Goal: Information Seeking & Learning: Find contact information

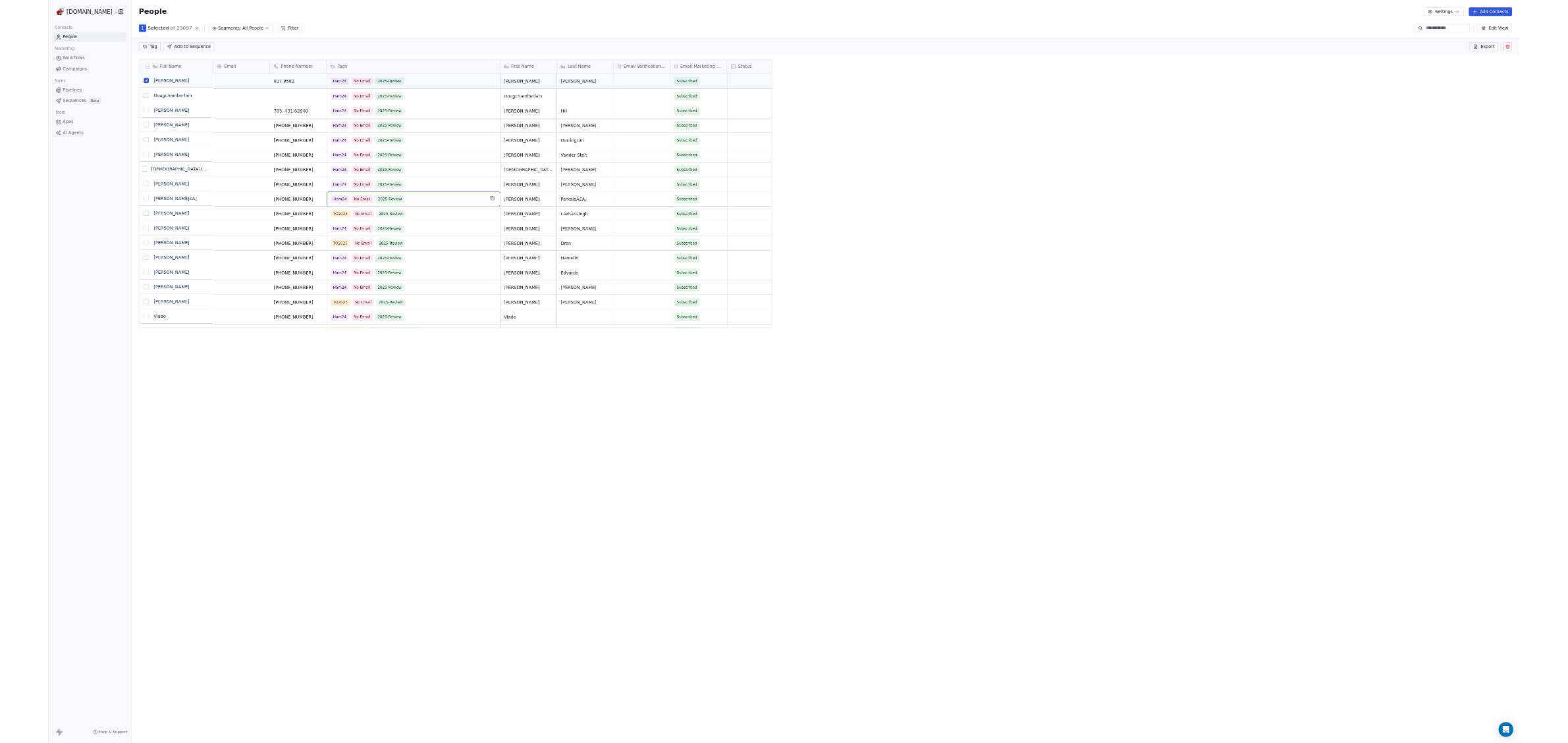
scroll to position [596, 1378]
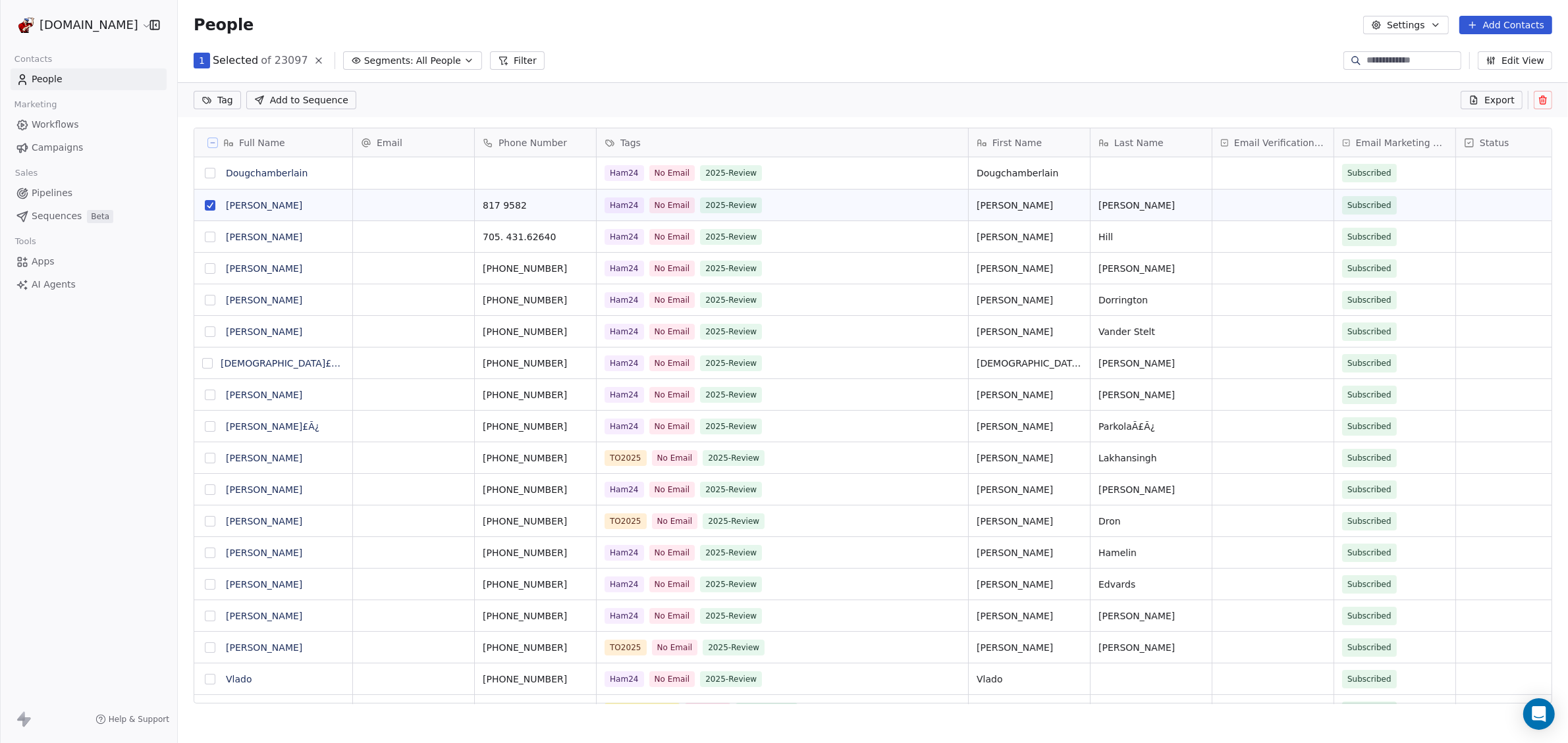
click at [1427, 29] on button "Settings" at bounding box center [1405, 25] width 85 height 19
click at [1427, 29] on html "WoodShows.com Contacts People Marketing Workflows Campaigns Sales Pipelines Seq…" at bounding box center [784, 371] width 1568 height 743
click at [45, 260] on span "Apps" at bounding box center [43, 262] width 23 height 14
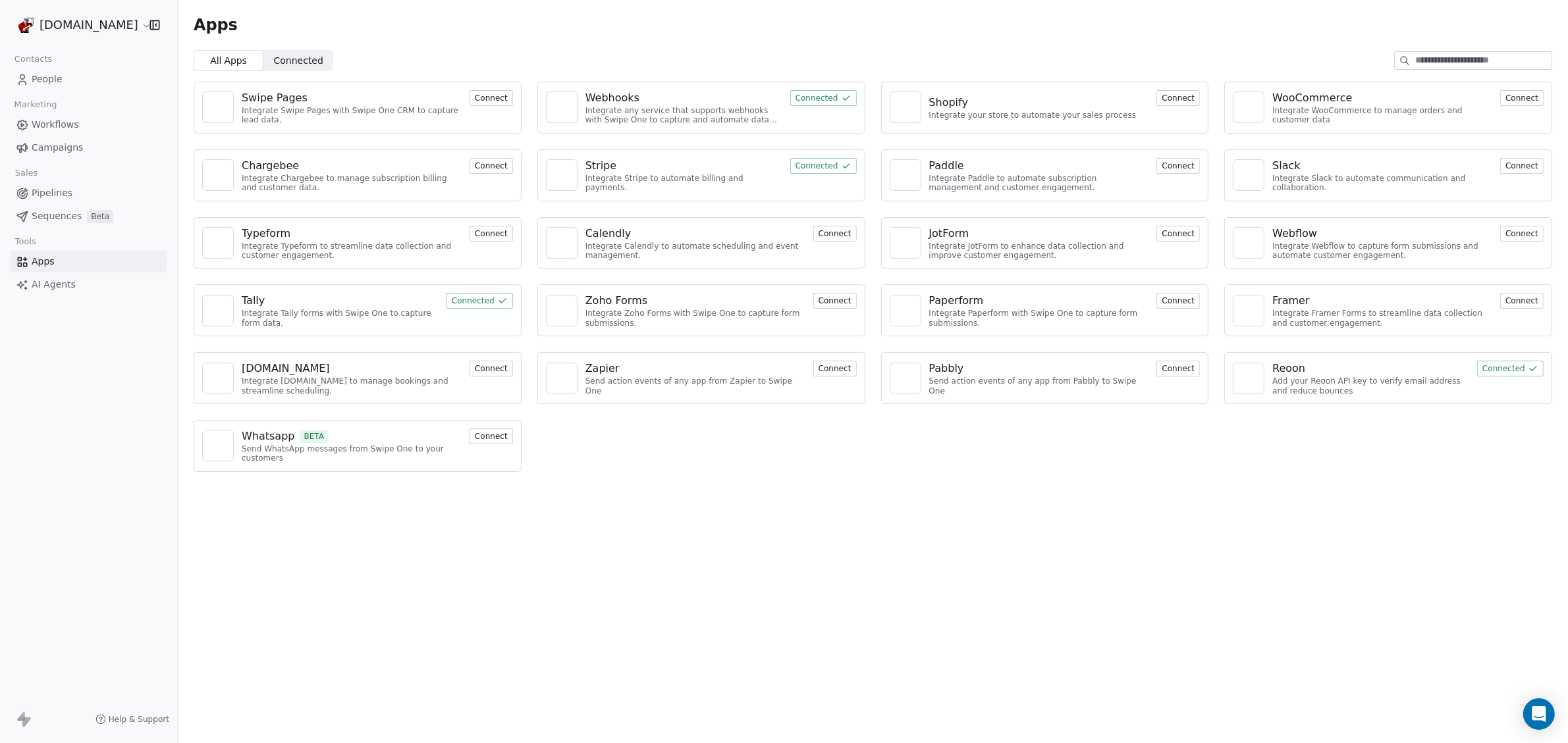
click at [303, 52] on span "Connected Connected" at bounding box center [298, 60] width 69 height 21
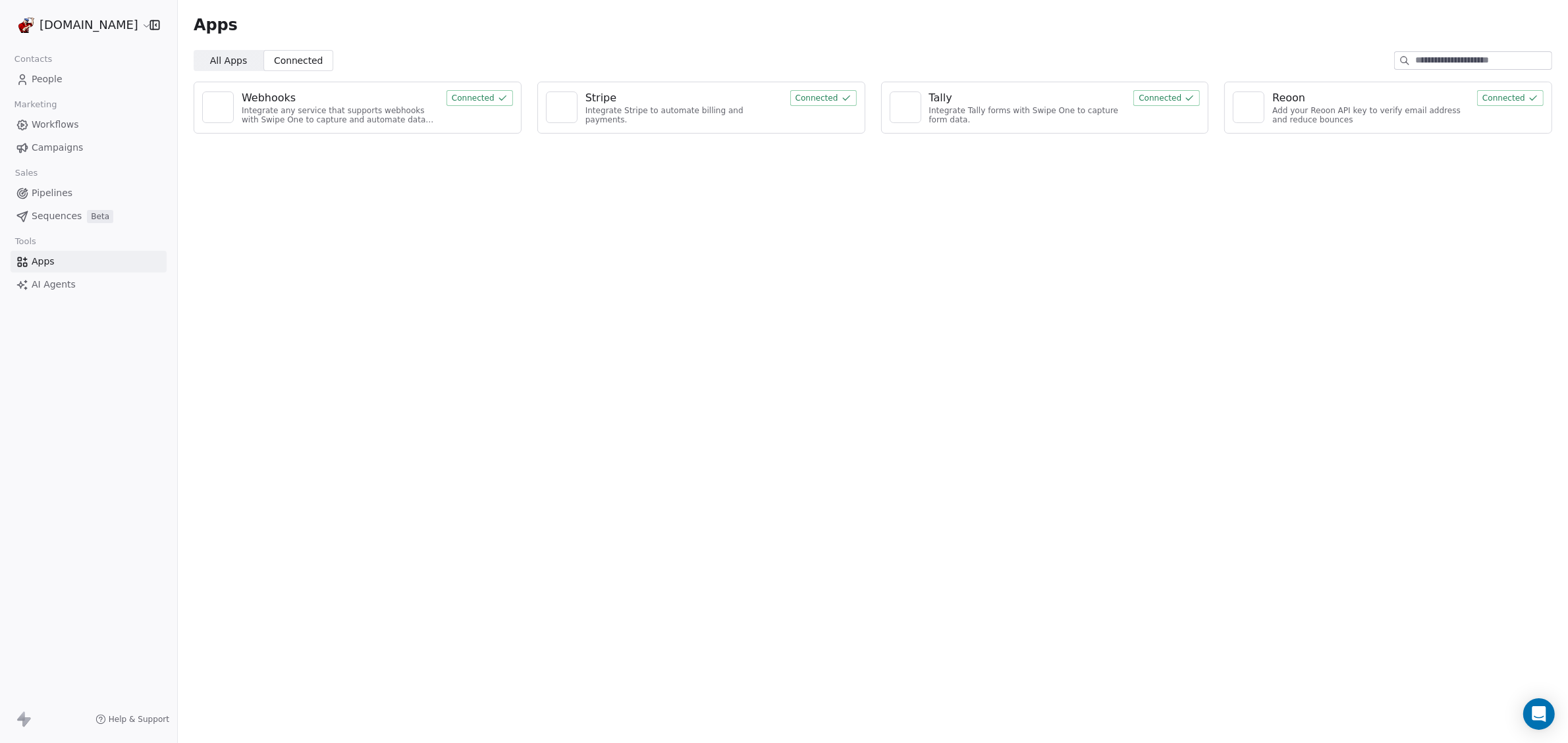
click at [43, 74] on span "People" at bounding box center [47, 79] width 31 height 14
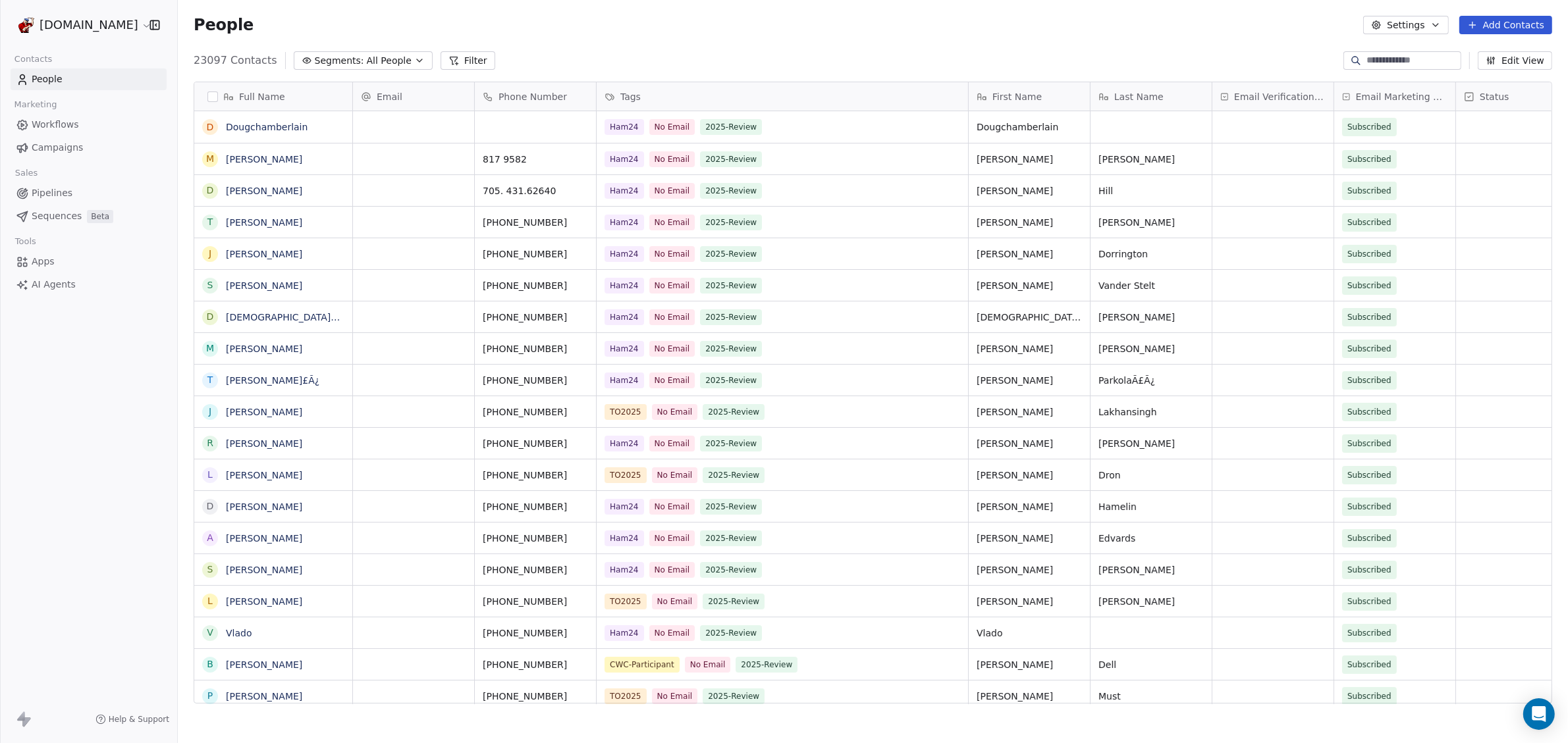
scroll to position [642, 1378]
click at [262, 132] on link "Dougchamberlain" at bounding box center [267, 127] width 82 height 11
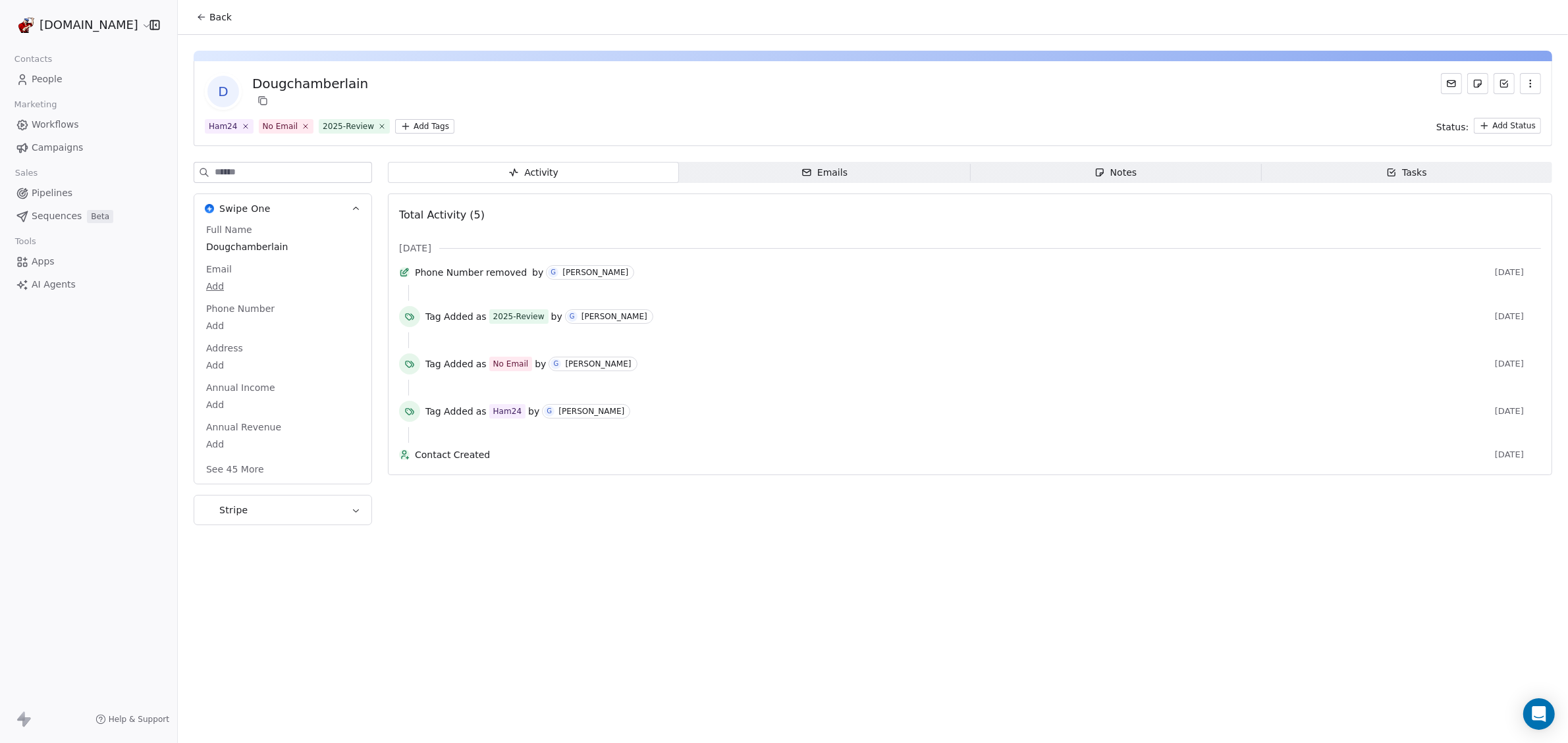
click at [856, 183] on div "Activity Activity Emails Emails Notes Notes Tasks Tasks Total Activity (5) Aug …" at bounding box center [970, 347] width 1164 height 371
click at [850, 177] on span "Emails Emails" at bounding box center [824, 172] width 291 height 21
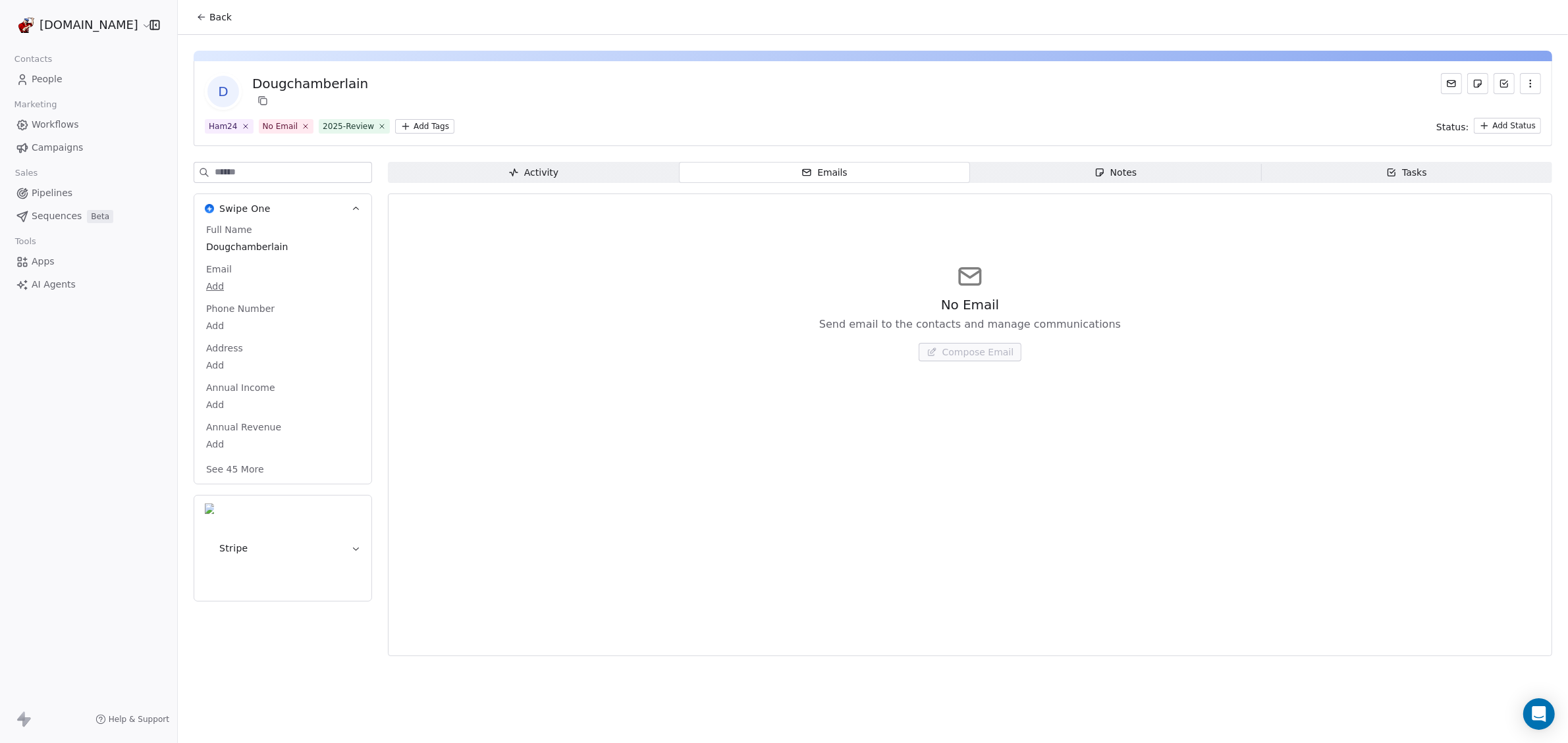
click at [1010, 172] on span "Notes Notes" at bounding box center [1116, 172] width 291 height 21
click at [284, 347] on div "Address Add" at bounding box center [283, 357] width 159 height 32
click at [473, 173] on span "Activity Activity" at bounding box center [533, 172] width 291 height 21
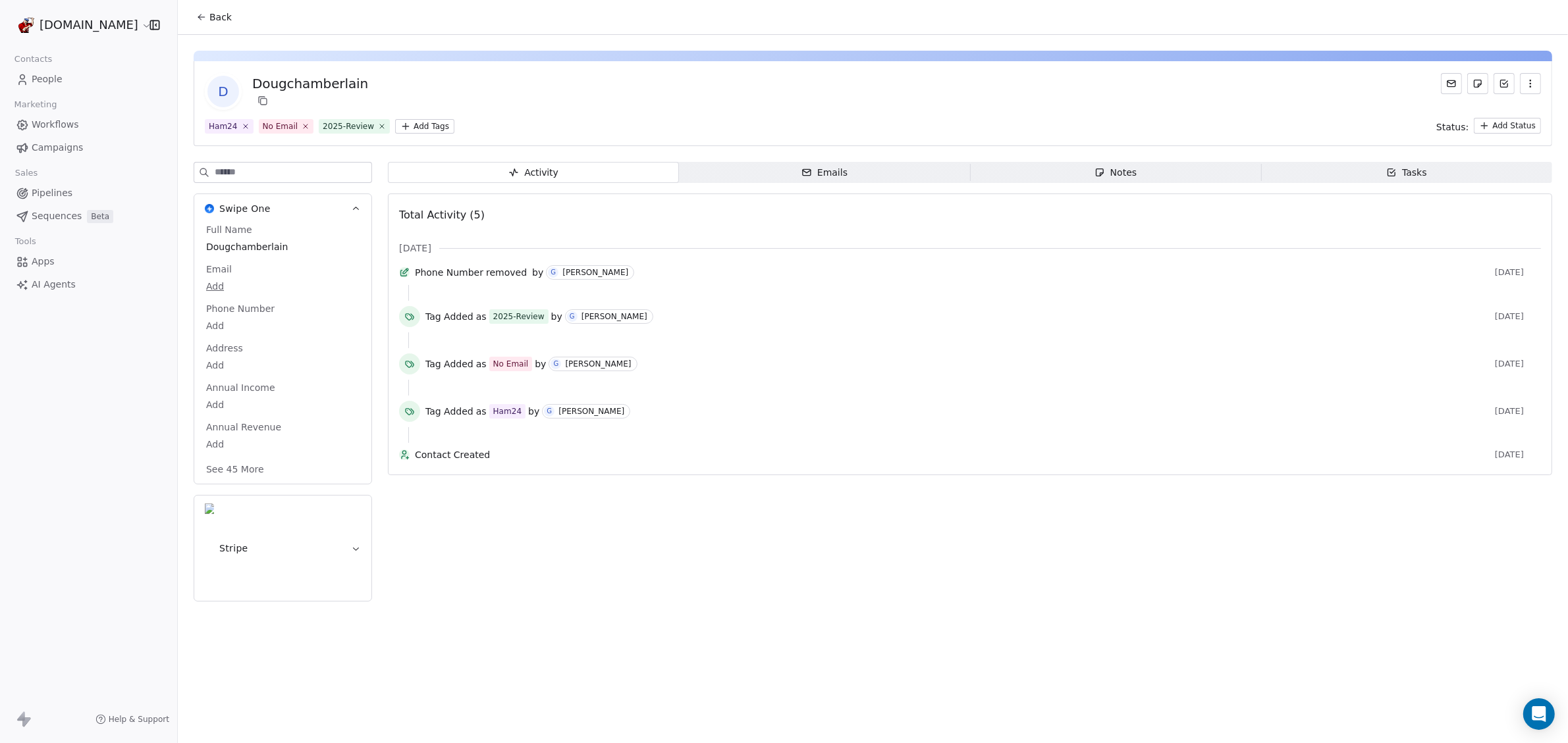
click at [320, 92] on div "Dougchamberlain" at bounding box center [311, 83] width 116 height 19
click at [219, 96] on span "D" at bounding box center [223, 92] width 32 height 32
click at [39, 73] on span "People" at bounding box center [47, 79] width 31 height 14
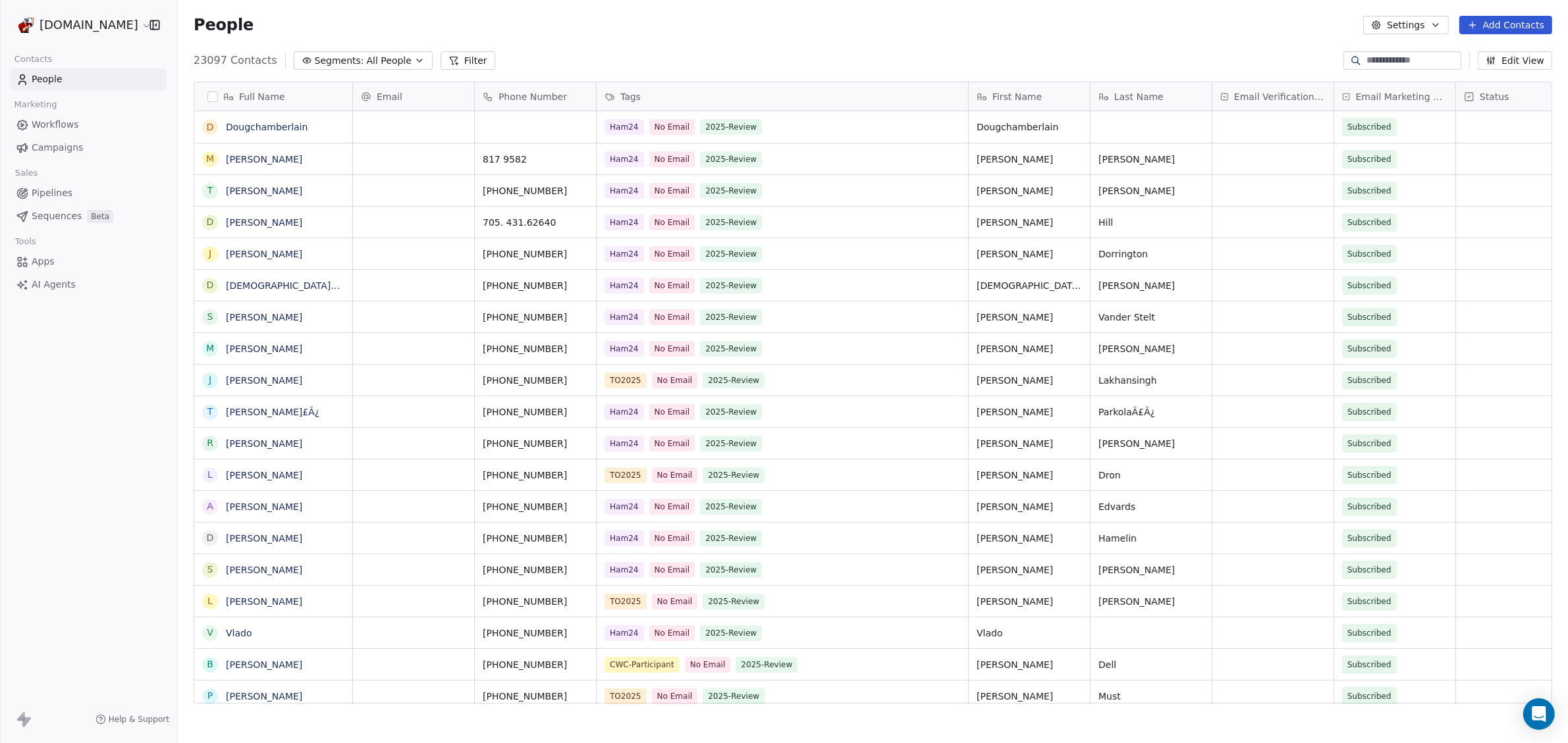
scroll to position [642, 1378]
click at [245, 221] on link "[PERSON_NAME]" at bounding box center [263, 222] width 76 height 11
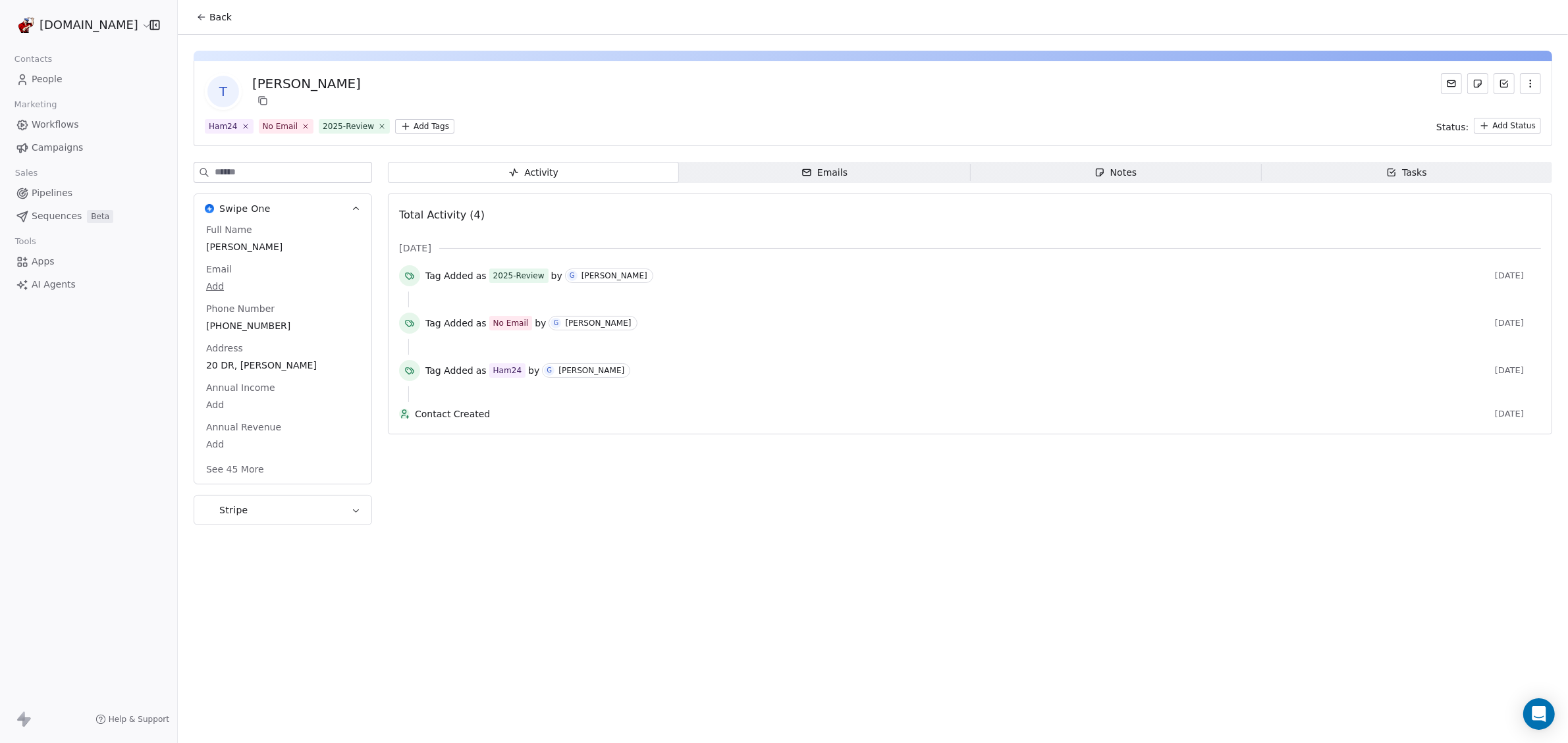
click at [25, 79] on icon at bounding box center [22, 79] width 13 height 13
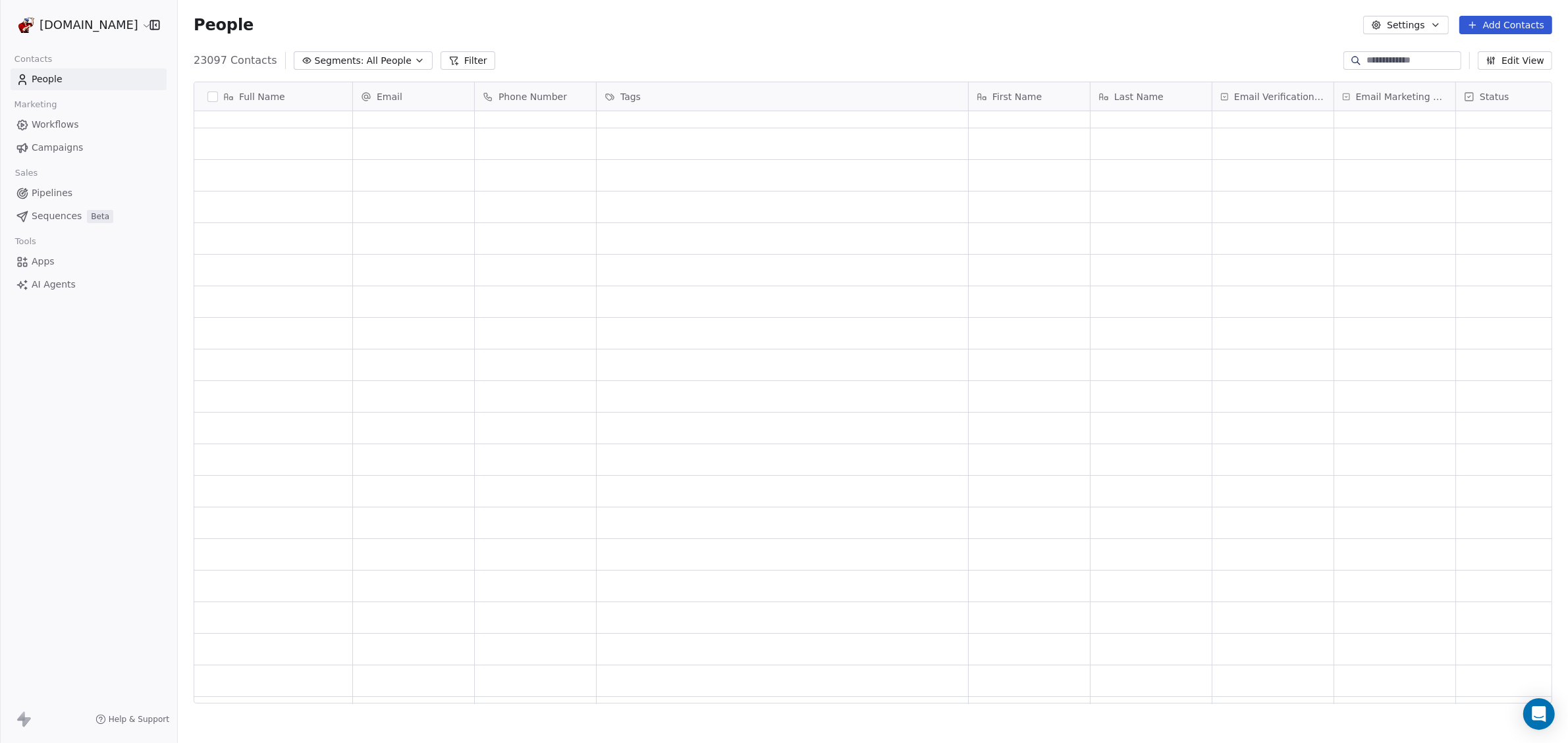
click at [481, 584] on div "grid" at bounding box center [535, 586] width 110 height 20
click at [482, 1] on div "People Settings Add Contacts" at bounding box center [872, 25] width 1390 height 50
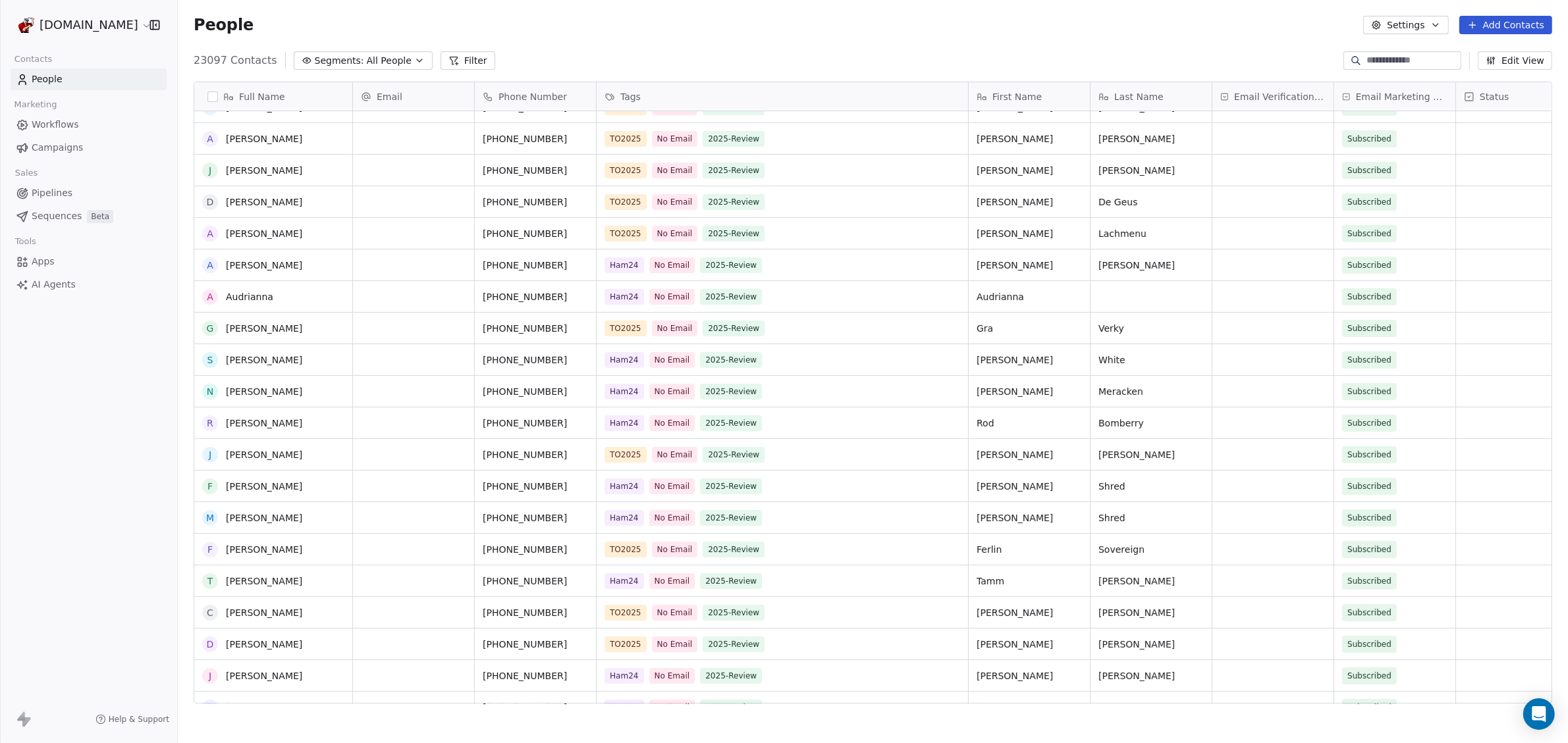
scroll to position [6599, 0]
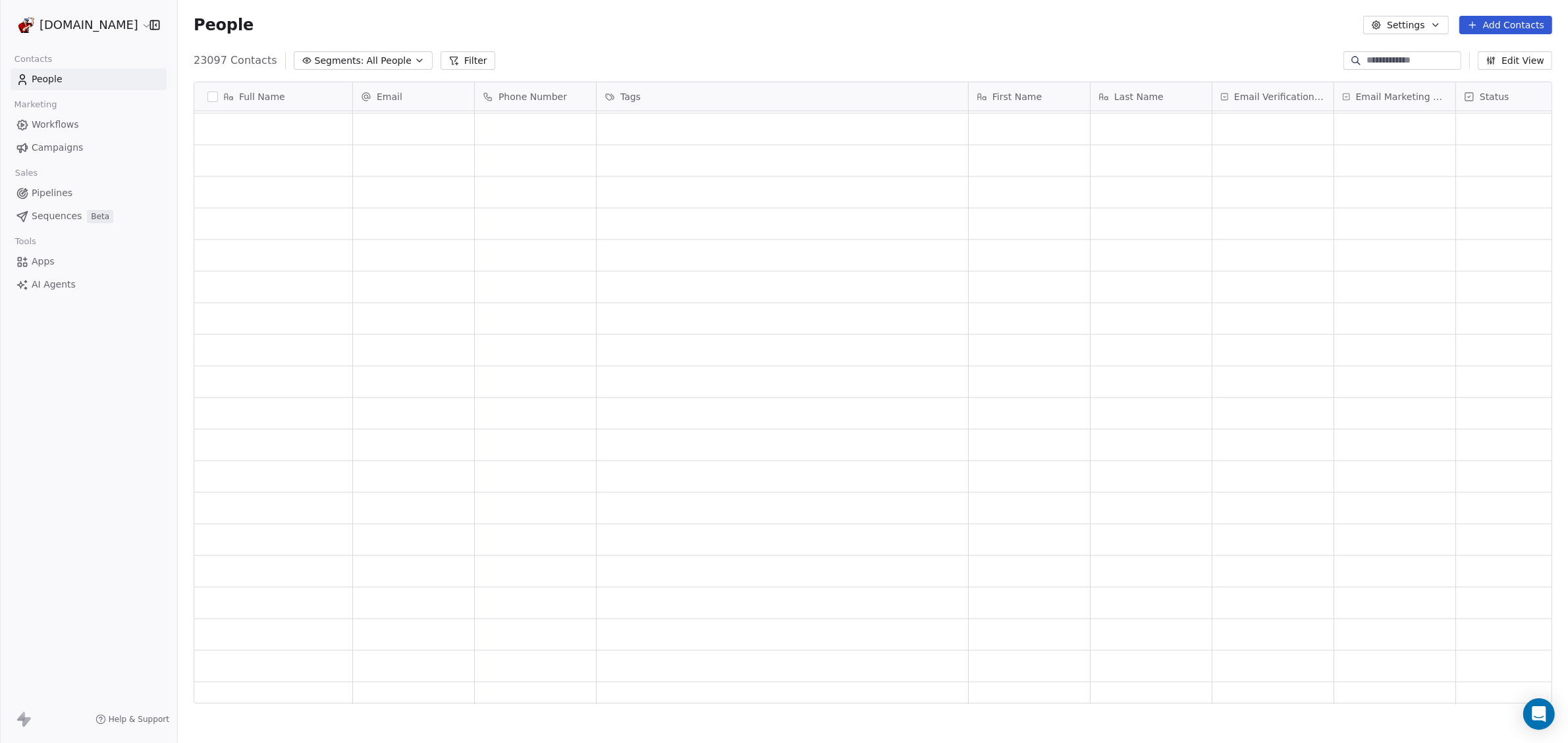
click at [303, 584] on div "grid" at bounding box center [274, 572] width 159 height 31
click at [1383, 60] on input at bounding box center [1412, 60] width 92 height 13
click at [446, 55] on button "Filter" at bounding box center [468, 60] width 55 height 19
click at [70, 60] on span "Add Filter" at bounding box center [53, 55] width 43 height 14
click at [66, 87] on span "Contact properties" at bounding box center [65, 86] width 86 height 14
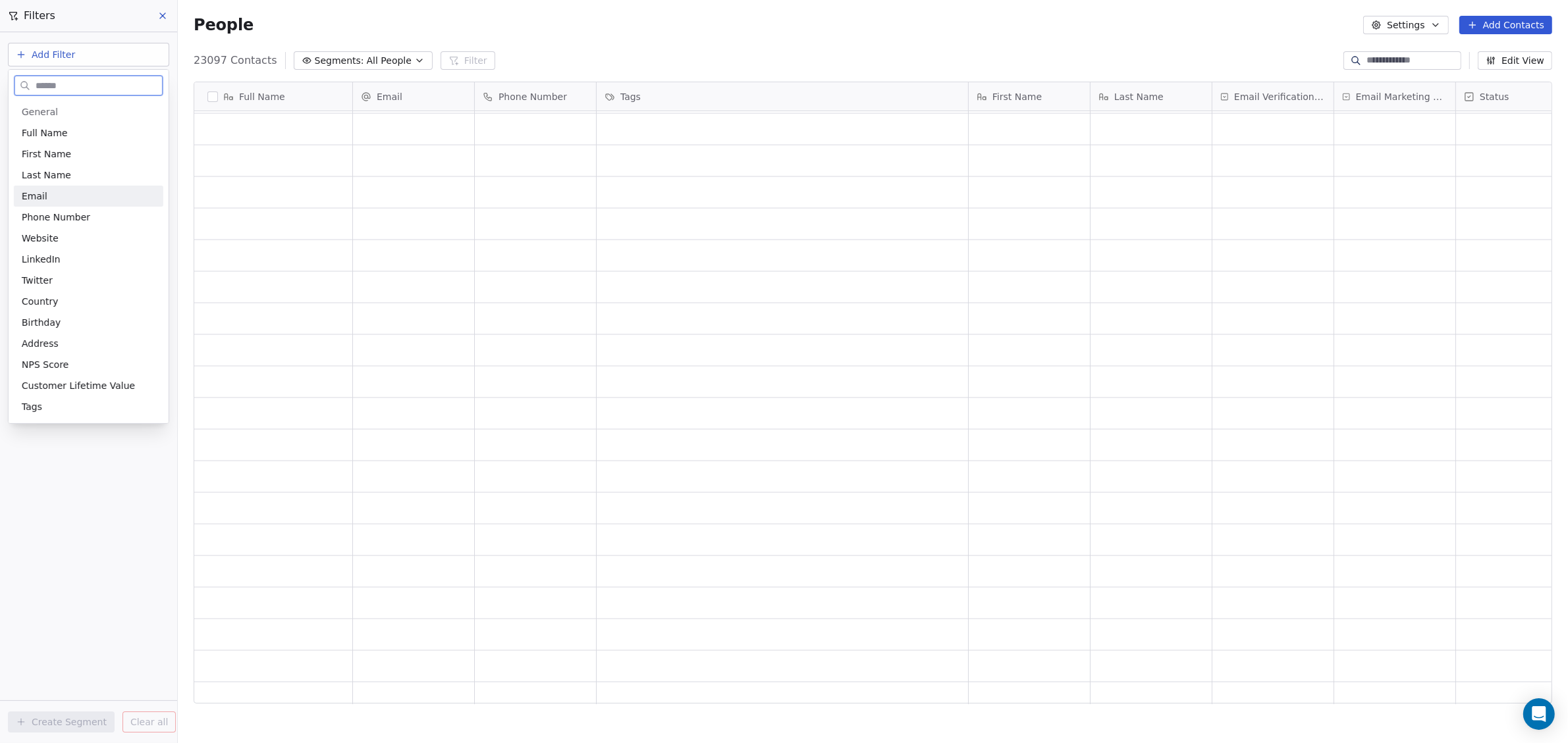
click at [59, 190] on div "Email" at bounding box center [89, 196] width 134 height 13
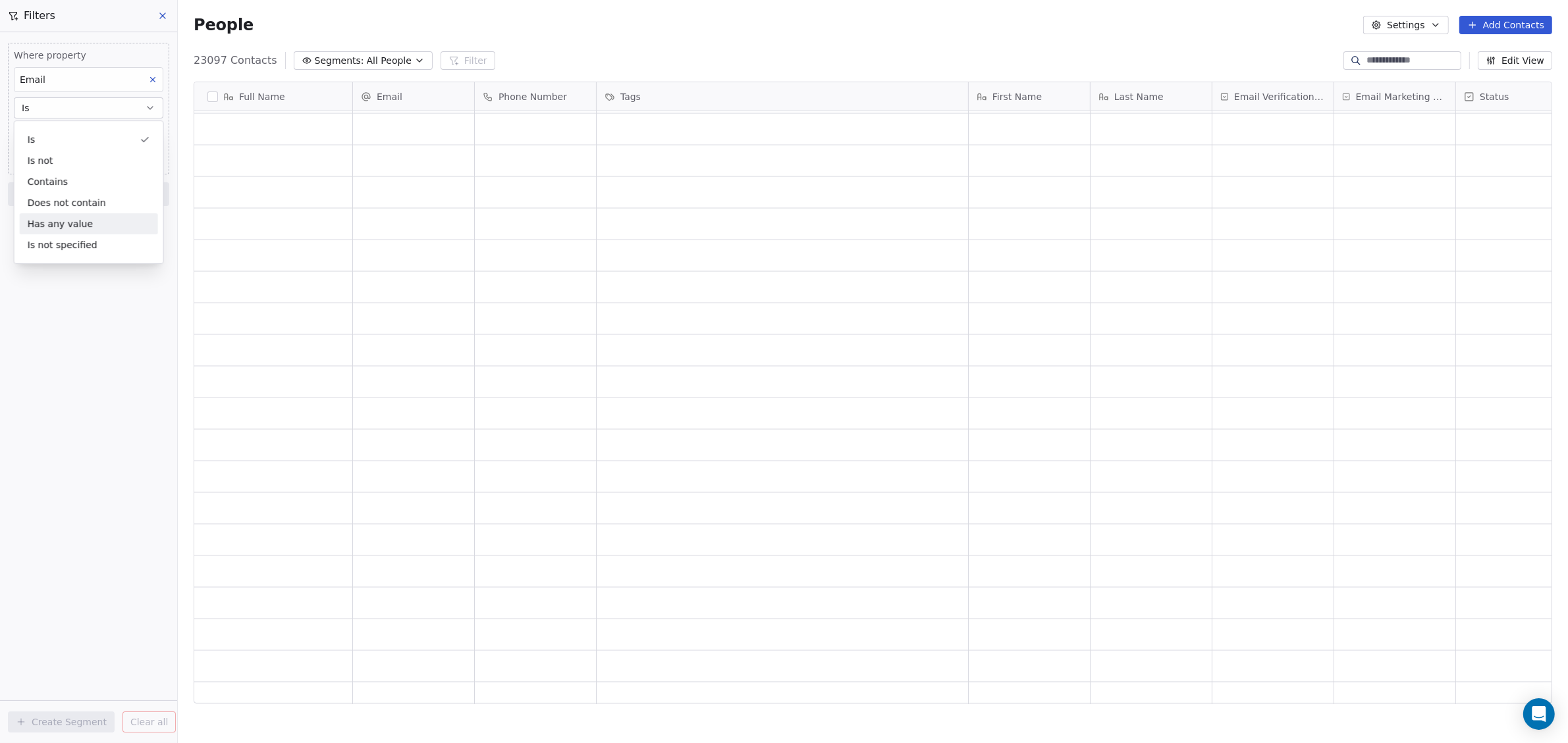
click at [77, 227] on div "Has any value" at bounding box center [88, 224] width 138 height 21
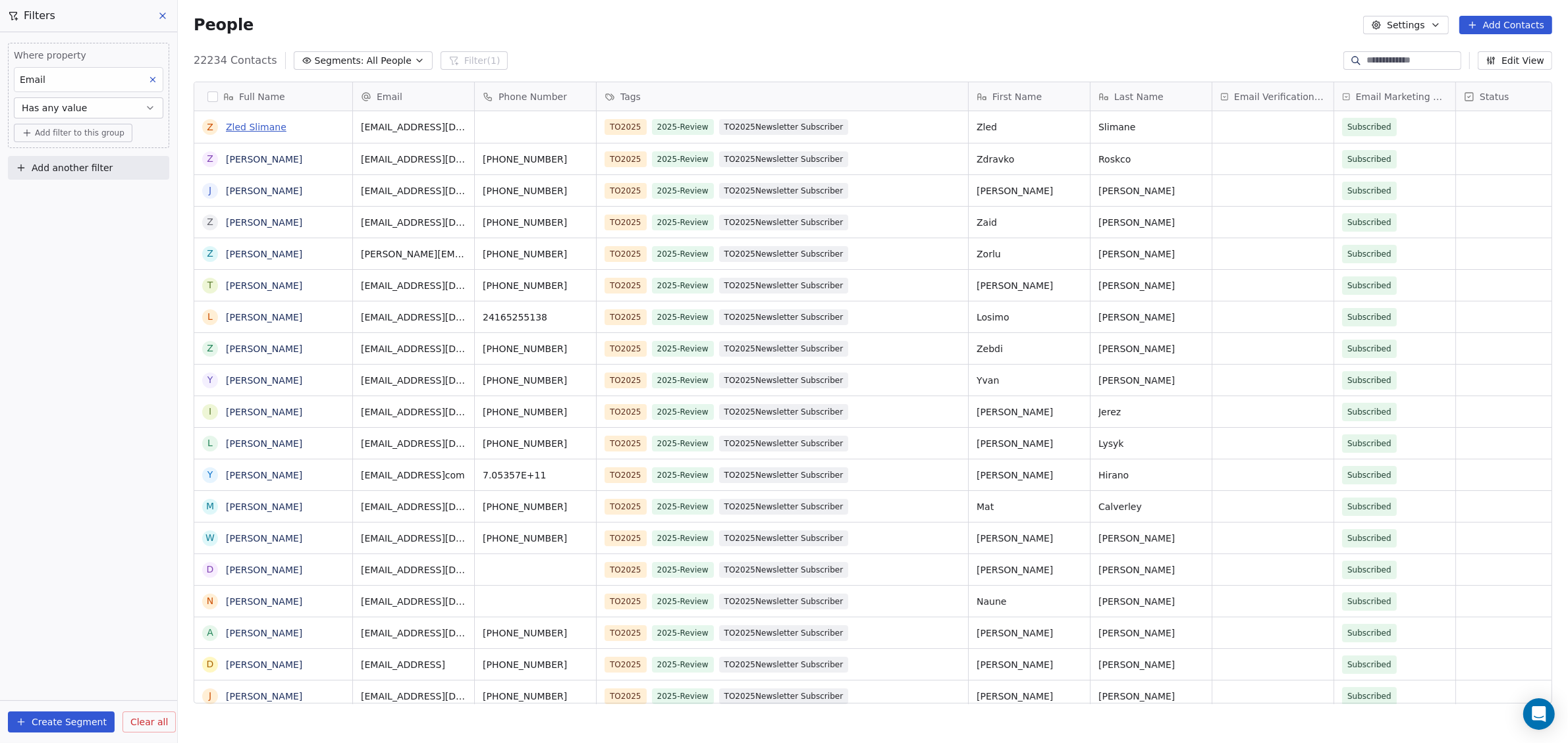
click at [259, 128] on link "Zled Slimane" at bounding box center [256, 127] width 60 height 11
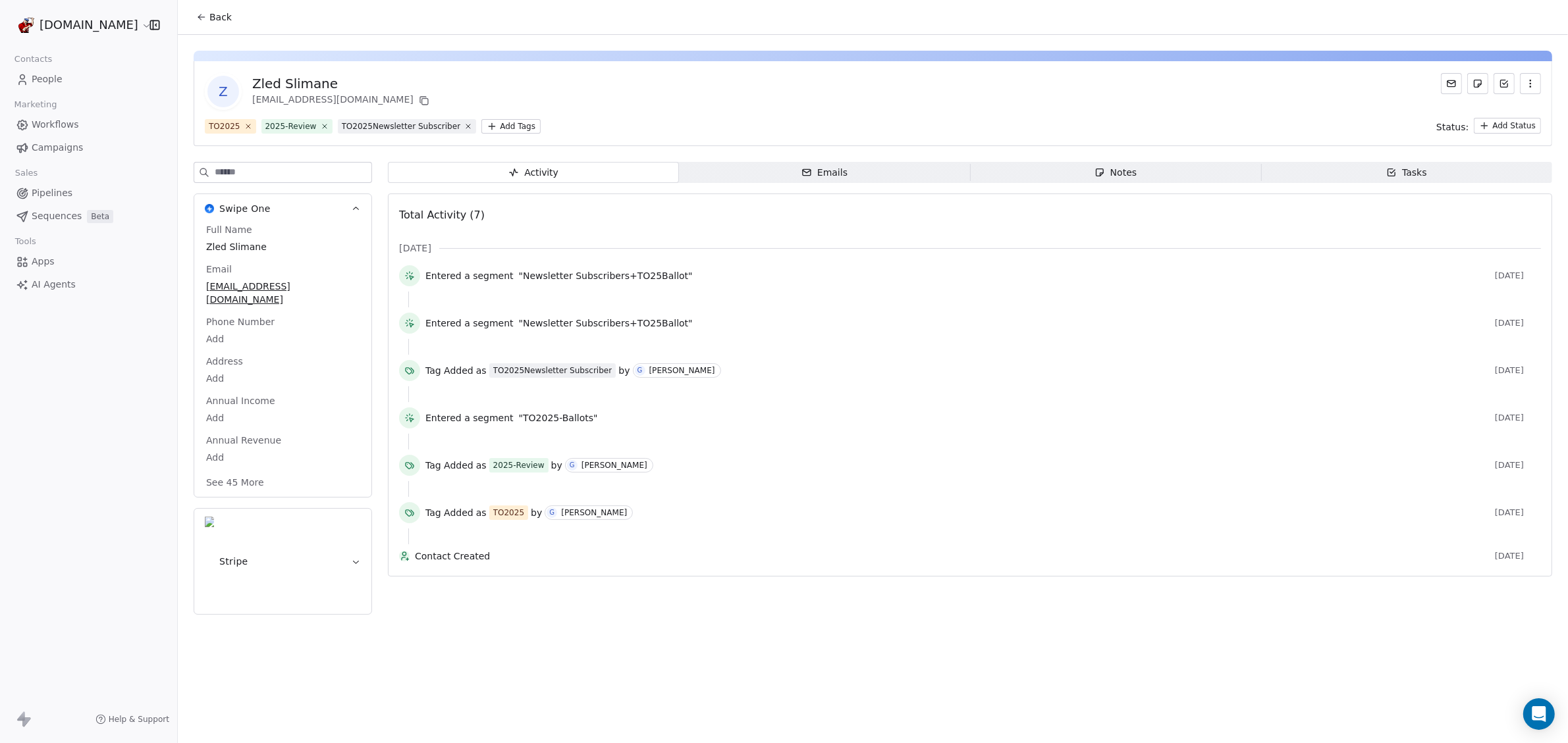
click at [904, 176] on span "Emails Emails" at bounding box center [824, 172] width 291 height 21
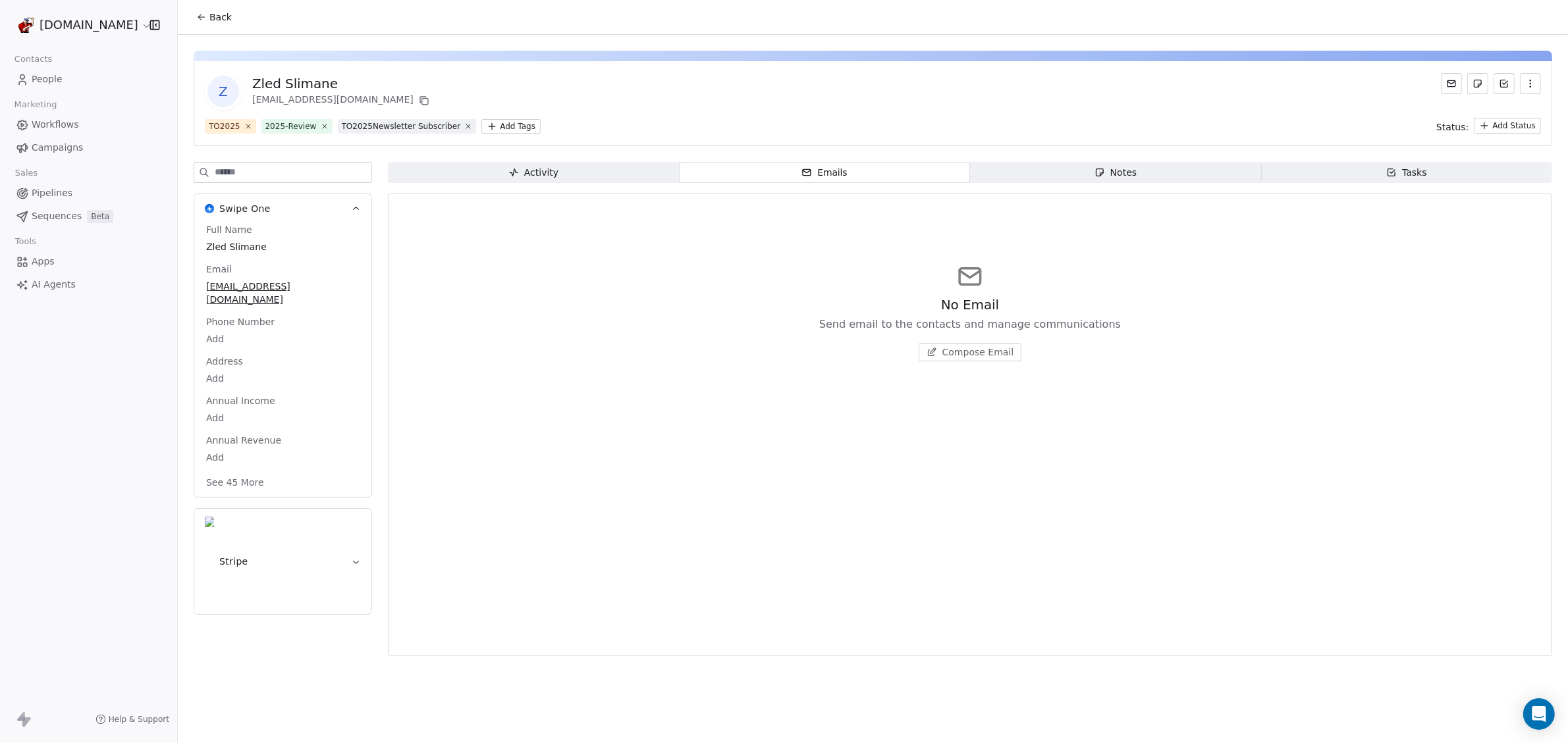
click at [585, 174] on span "Activity Activity" at bounding box center [533, 172] width 291 height 21
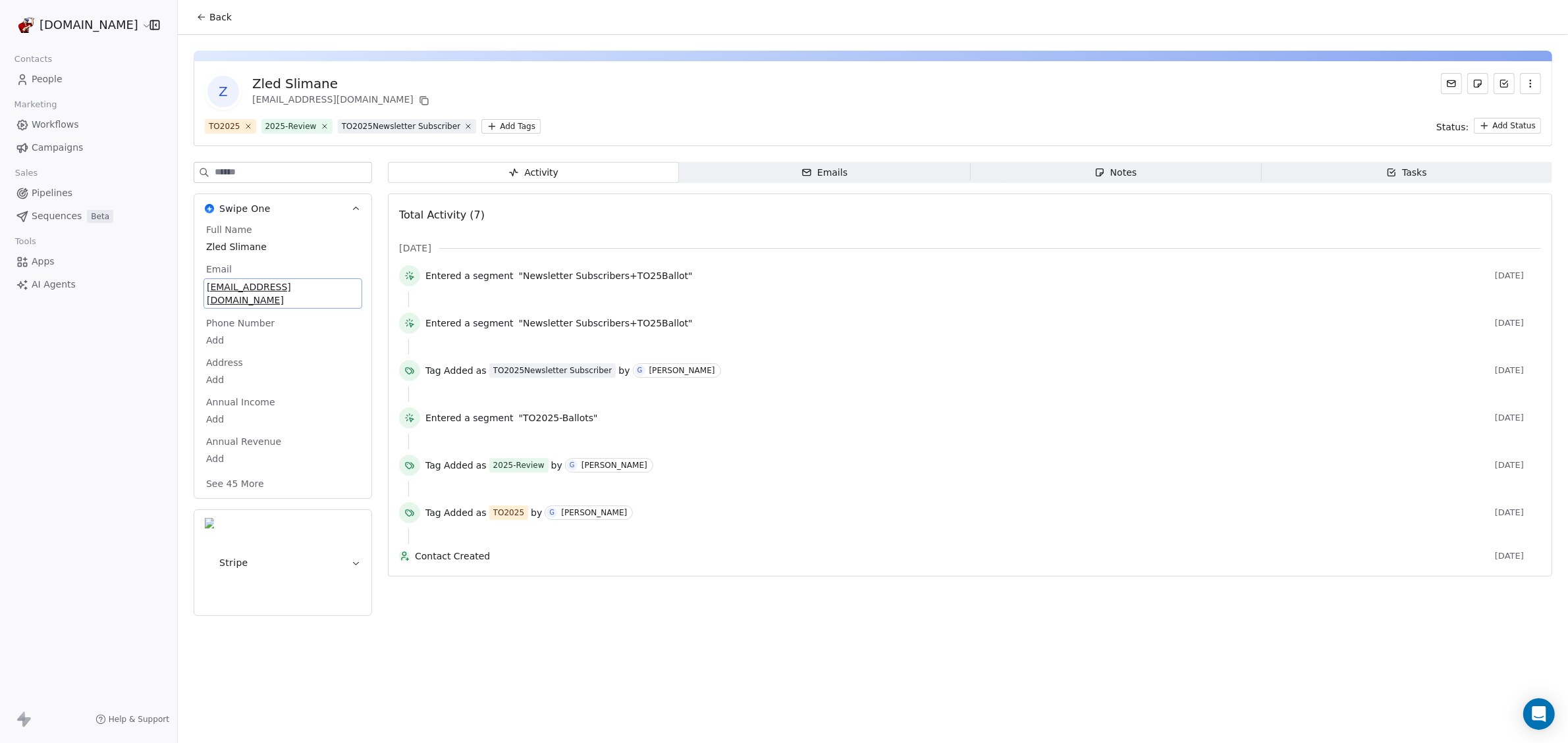
click at [277, 285] on span "[EMAIL_ADDRESS][DOMAIN_NAME]" at bounding box center [283, 293] width 152 height 26
click at [297, 275] on html "**********" at bounding box center [784, 371] width 1568 height 743
drag, startPoint x: 280, startPoint y: 287, endPoint x: 321, endPoint y: 257, distance: 50.8
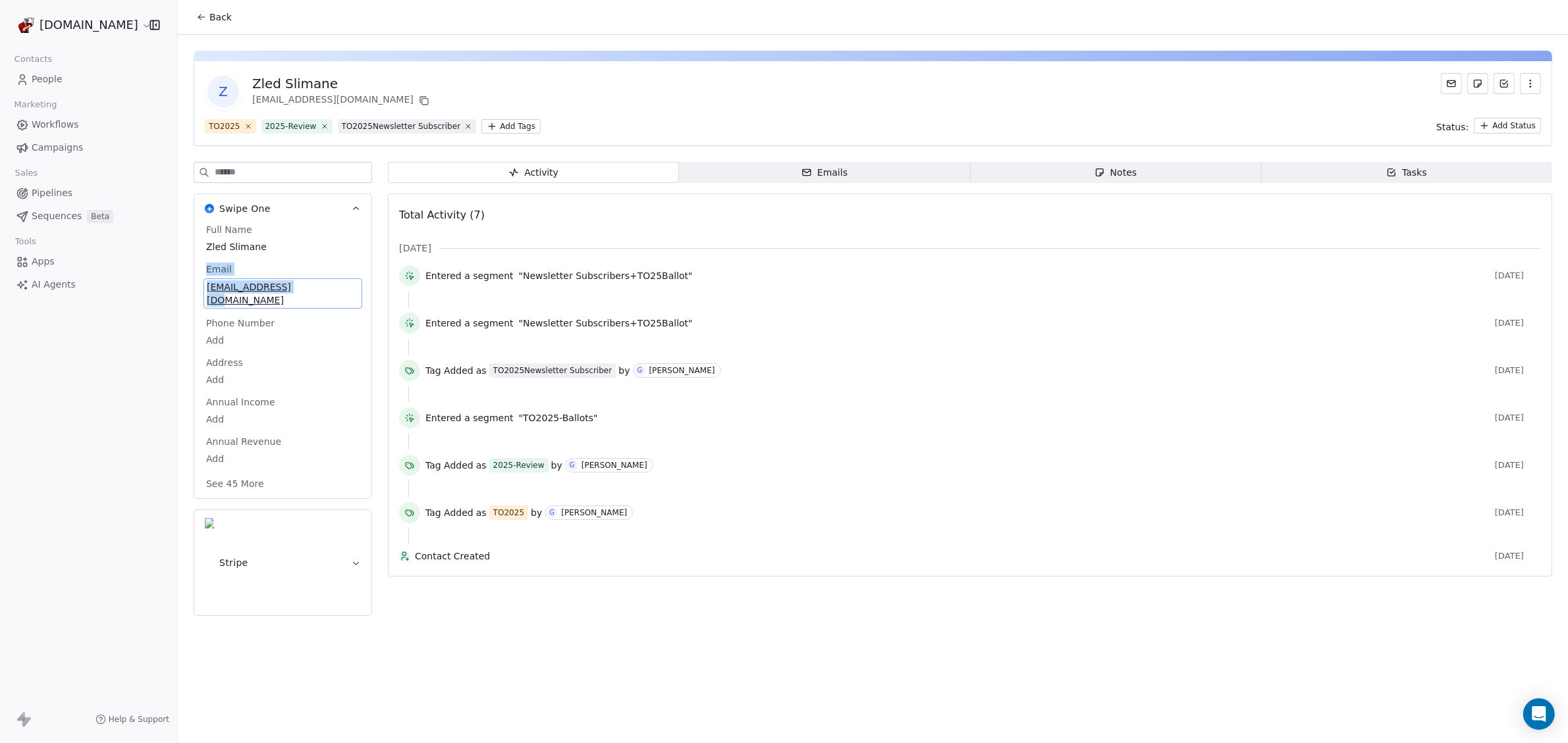
click at [321, 257] on div "Full Name Zled Slimane Email [EMAIL_ADDRESS][DOMAIN_NAME] Phone Number Add Addr…" at bounding box center [283, 358] width 159 height 270
click at [1529, 89] on button "button" at bounding box center [1530, 83] width 21 height 21
